Goal: Transaction & Acquisition: Download file/media

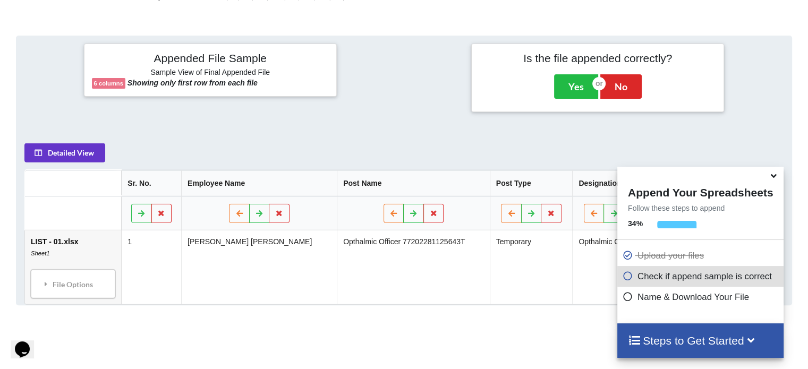
scroll to position [383, 0]
click at [690, 339] on h4 "Steps to Get Started" at bounding box center [700, 340] width 145 height 13
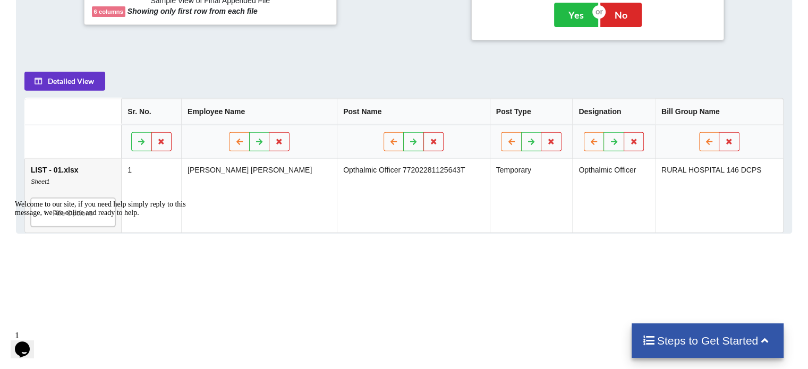
scroll to position [553, 0]
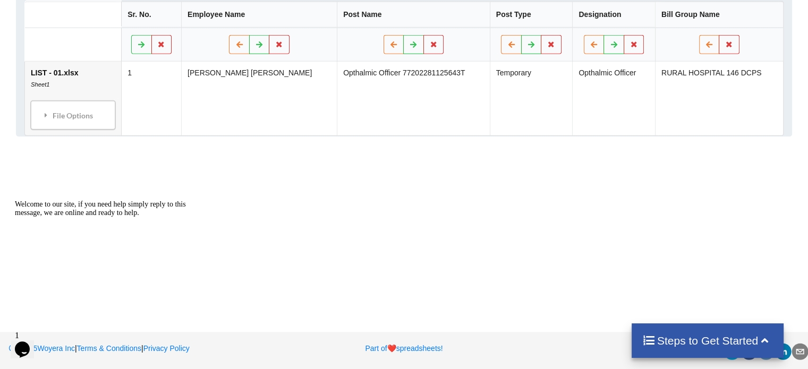
click at [698, 347] on h4 "Steps to Get Started" at bounding box center [707, 340] width 131 height 13
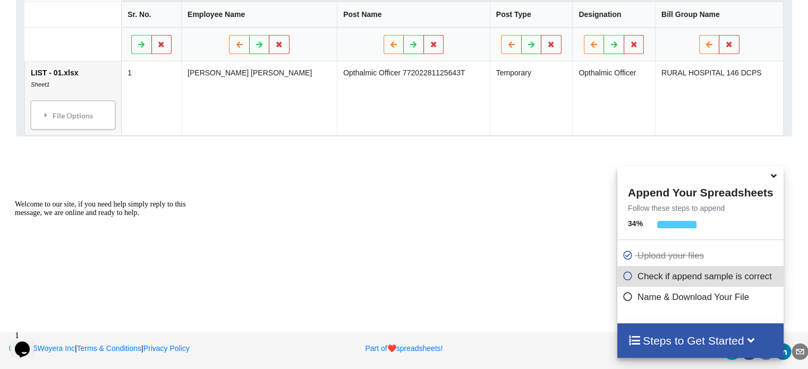
click at [696, 339] on h4 "Steps to Get Started" at bounding box center [700, 340] width 145 height 13
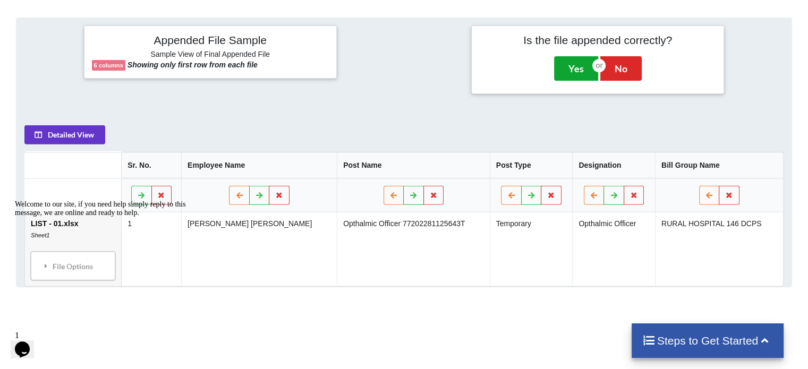
click at [571, 61] on button "Yes" at bounding box center [576, 68] width 44 height 24
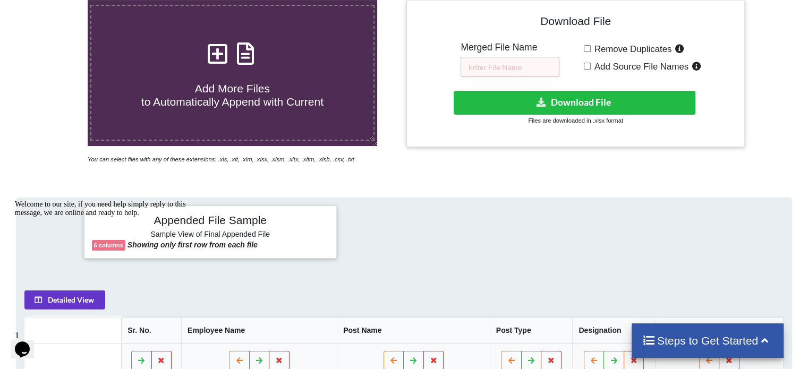
scroll to position [221, 0]
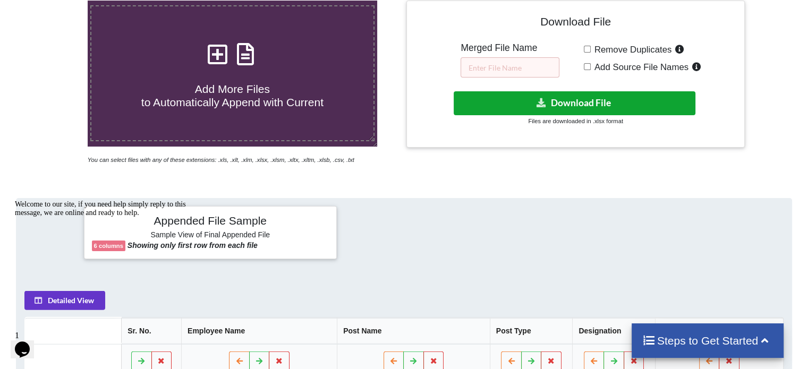
click at [578, 98] on button "Download File" at bounding box center [575, 103] width 242 height 24
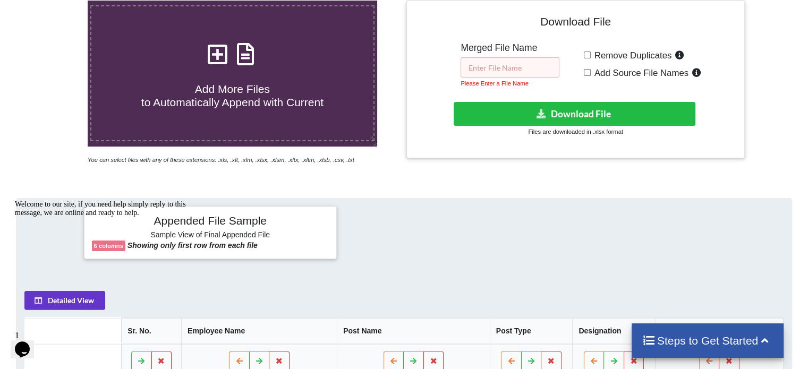
click at [545, 76] on input "text" at bounding box center [509, 67] width 99 height 20
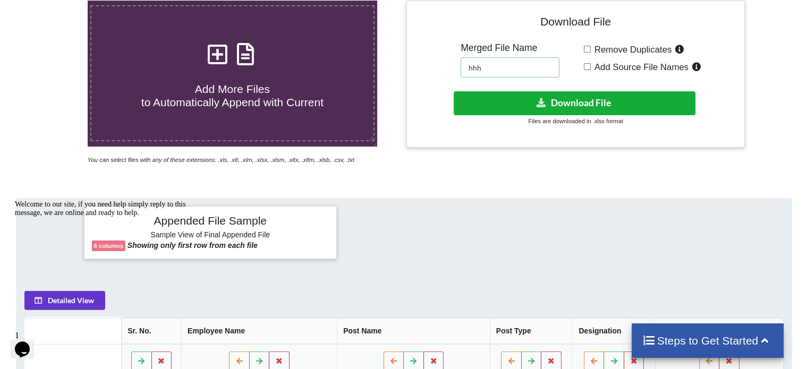
type input "hhh"
click at [544, 99] on icon at bounding box center [541, 102] width 11 height 8
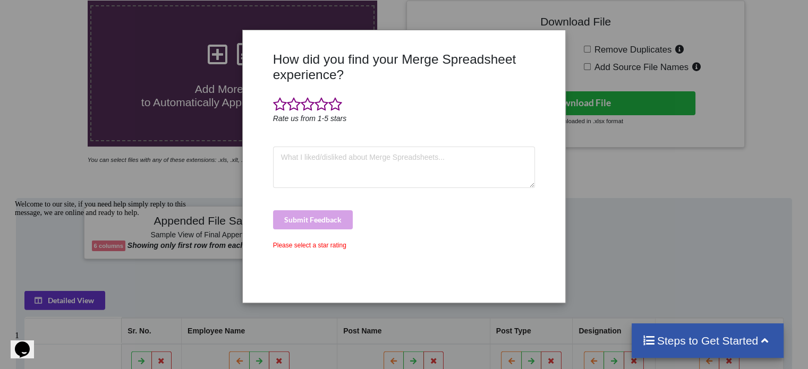
click at [674, 205] on div "How did you find your Merge Spreadsheet experience? Rate us from 1-5 stars Subm…" at bounding box center [404, 184] width 808 height 369
click at [200, 214] on div "Welcome to our site, if you need help simply reply to this message, we are onli…" at bounding box center [110, 208] width 191 height 17
